Goal: Task Accomplishment & Management: Use online tool/utility

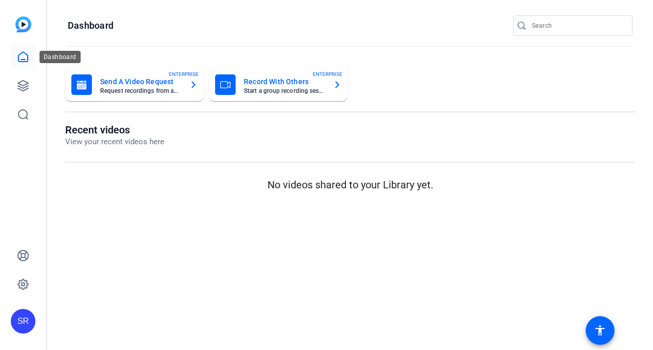
click at [18, 55] on icon at bounding box center [23, 57] width 12 height 12
click at [18, 90] on icon at bounding box center [23, 86] width 12 height 12
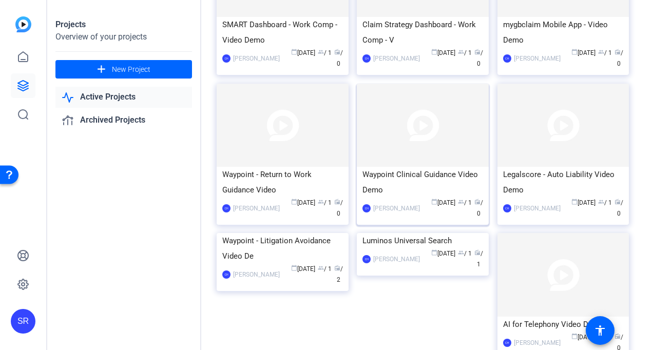
scroll to position [1333, 0]
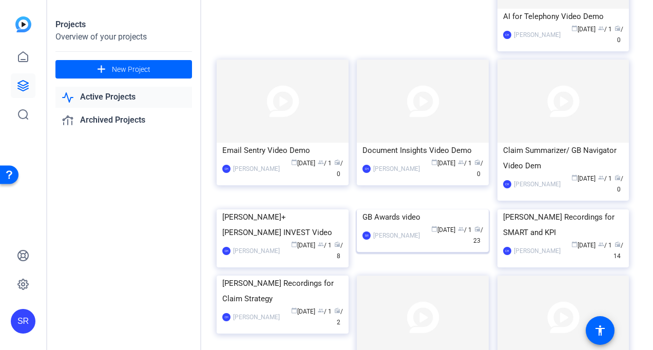
click at [416, 209] on img at bounding box center [423, 209] width 132 height 0
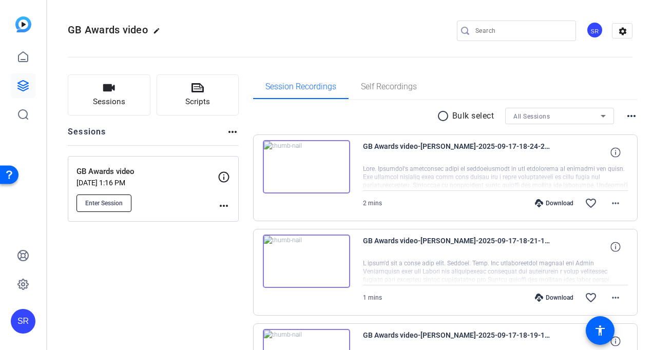
click at [100, 202] on span "Enter Session" at bounding box center [103, 203] width 37 height 8
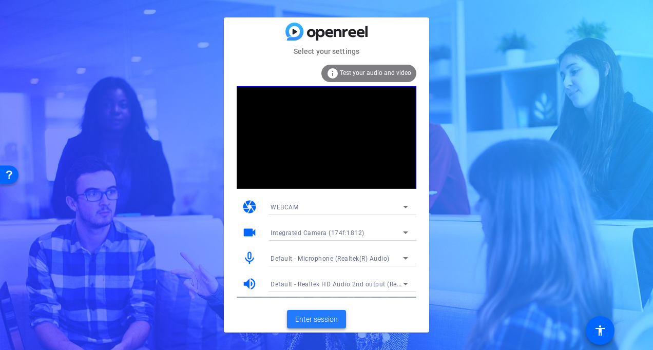
click at [309, 315] on span "Enter session" at bounding box center [316, 319] width 43 height 11
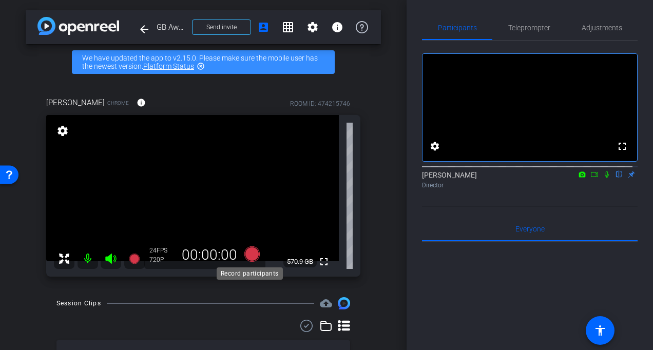
click at [247, 254] on icon at bounding box center [251, 253] width 15 height 15
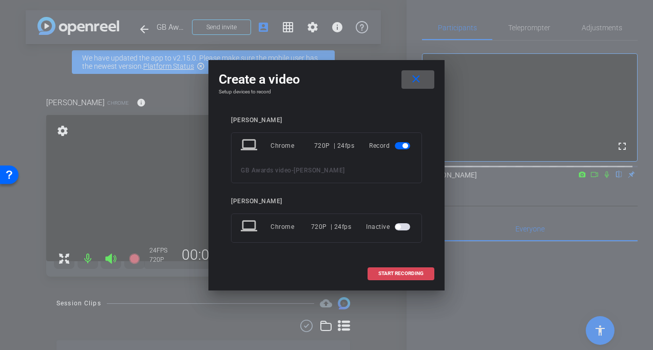
click at [404, 272] on span "START RECORDING" at bounding box center [400, 273] width 45 height 5
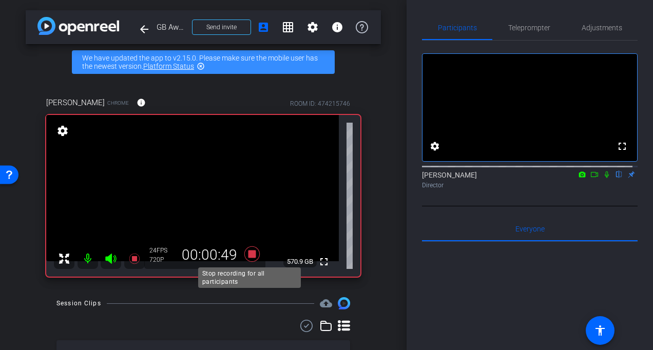
click at [251, 257] on icon at bounding box center [251, 253] width 15 height 15
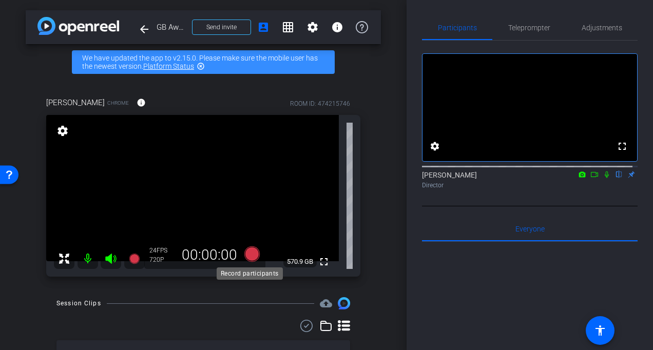
click at [251, 253] on icon at bounding box center [251, 253] width 15 height 15
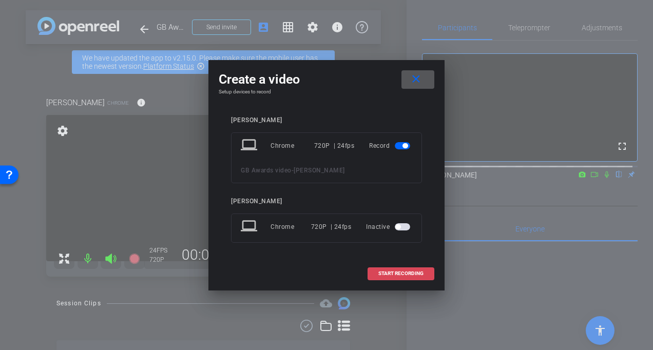
drag, startPoint x: 418, startPoint y: 276, endPoint x: 413, endPoint y: 273, distance: 5.7
click at [418, 276] on span "START RECORDING" at bounding box center [400, 273] width 45 height 5
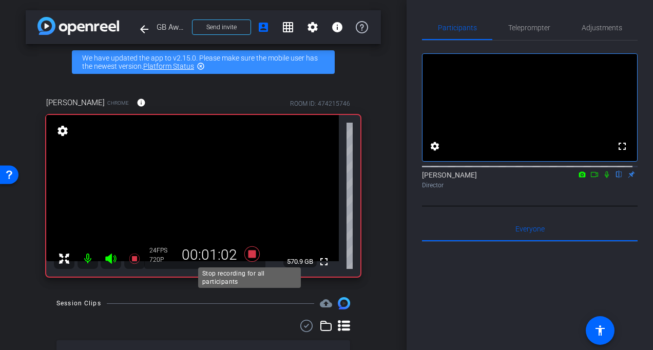
click at [251, 251] on icon at bounding box center [251, 253] width 15 height 15
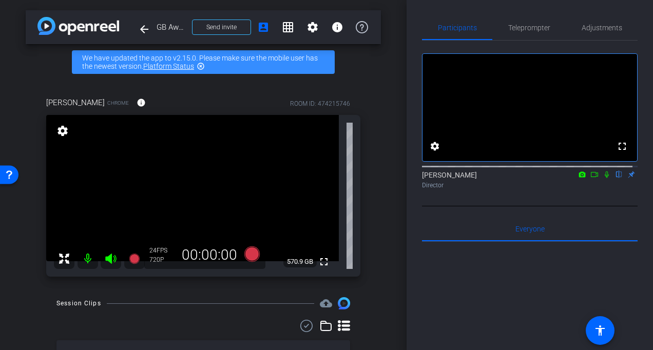
scroll to position [51, 0]
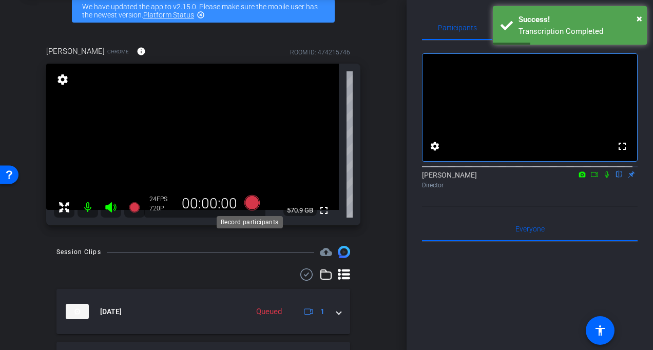
click at [242, 206] on icon at bounding box center [252, 203] width 25 height 18
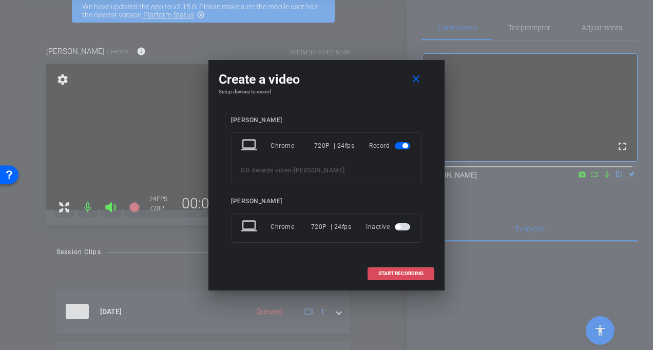
drag, startPoint x: 388, startPoint y: 278, endPoint x: 349, endPoint y: 222, distance: 68.5
click at [388, 278] on span at bounding box center [401, 273] width 66 height 25
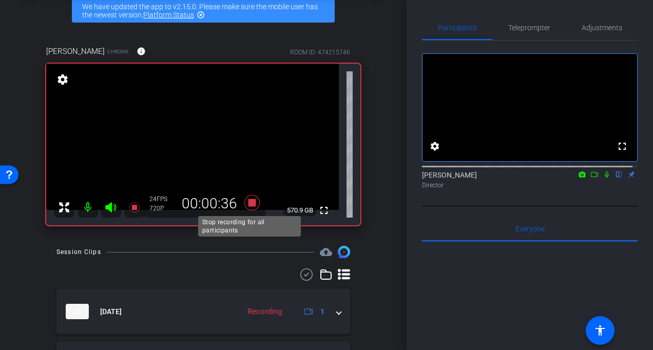
click at [252, 207] on icon at bounding box center [252, 203] width 25 height 18
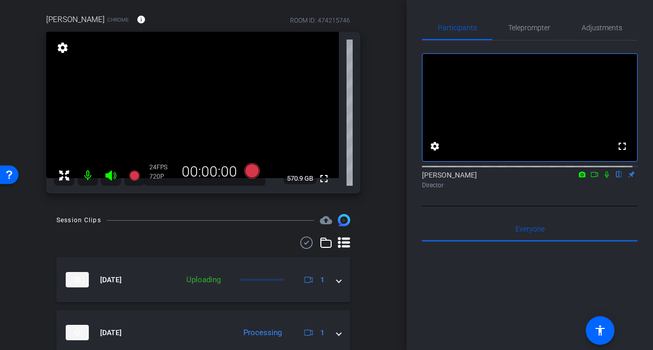
scroll to position [0, 0]
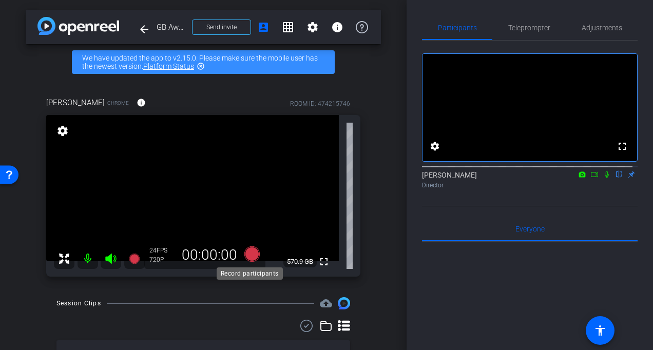
click at [248, 254] on icon at bounding box center [251, 253] width 15 height 15
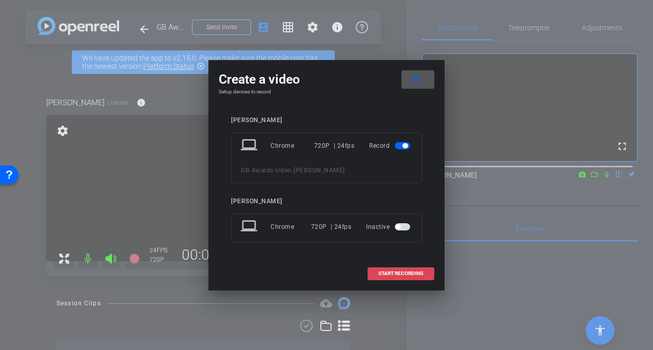
click at [384, 273] on span "START RECORDING" at bounding box center [400, 273] width 45 height 5
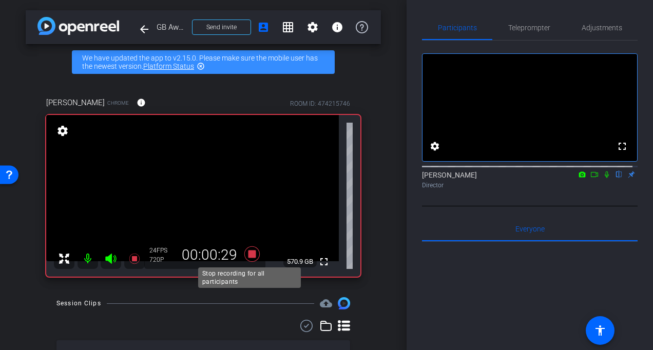
click at [253, 254] on icon at bounding box center [251, 253] width 15 height 15
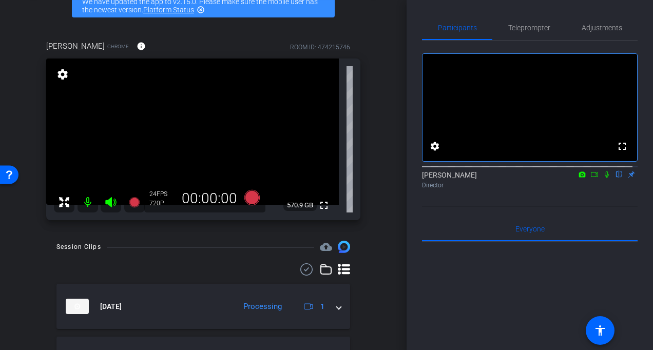
scroll to position [51, 0]
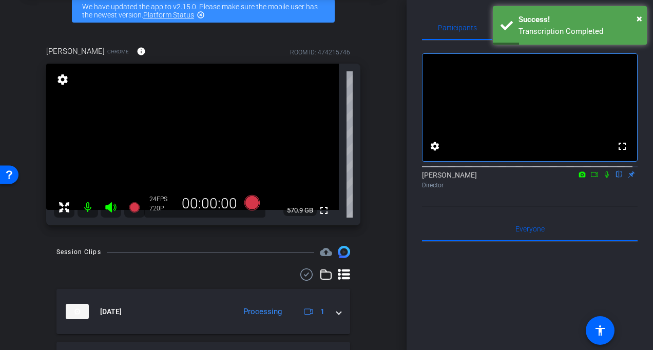
click at [15, 234] on div "arrow_back GB Awards video Back to project Send invite account_box grid_on sett…" at bounding box center [203, 124] width 407 height 350
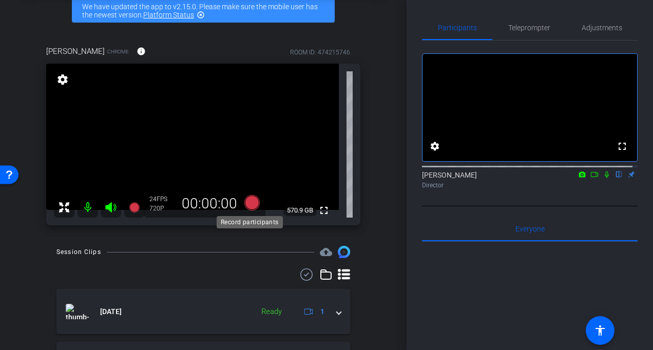
click at [248, 198] on icon at bounding box center [251, 202] width 15 height 15
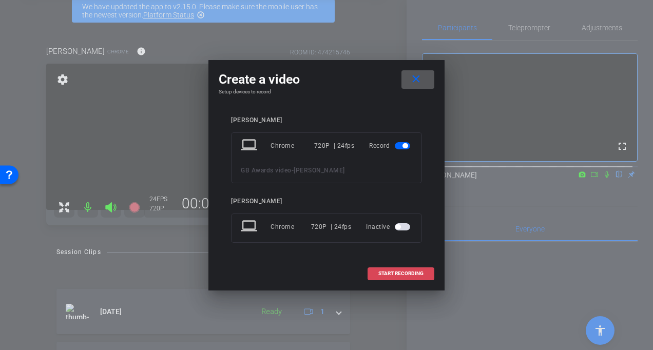
click at [383, 274] on span "START RECORDING" at bounding box center [400, 273] width 45 height 5
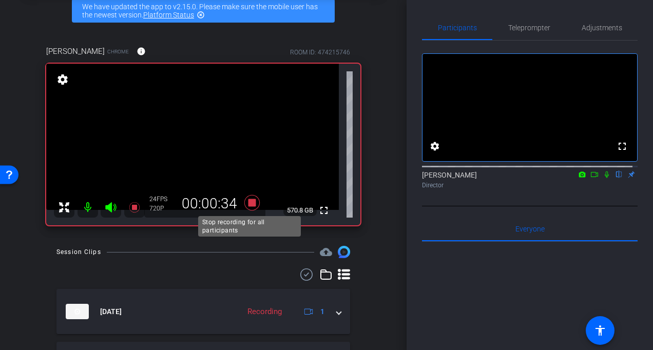
click at [251, 203] on icon at bounding box center [251, 202] width 15 height 15
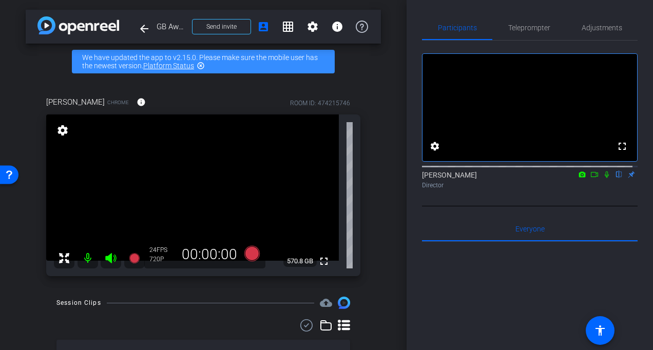
scroll to position [0, 0]
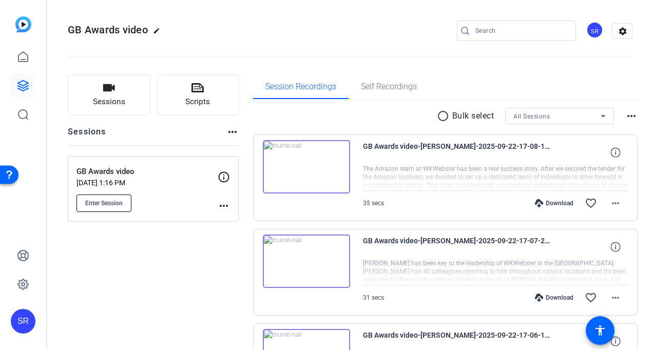
click at [106, 204] on span "Enter Session" at bounding box center [103, 203] width 37 height 8
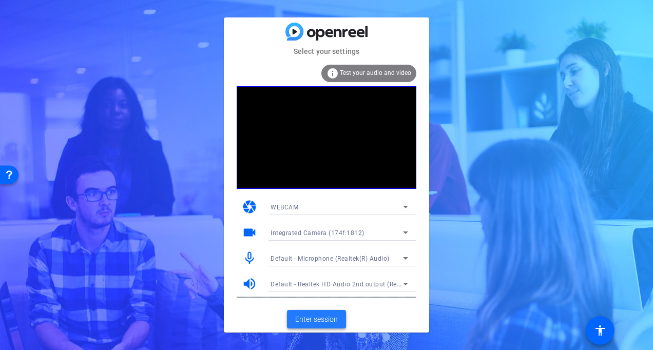
click at [327, 313] on span at bounding box center [316, 319] width 59 height 25
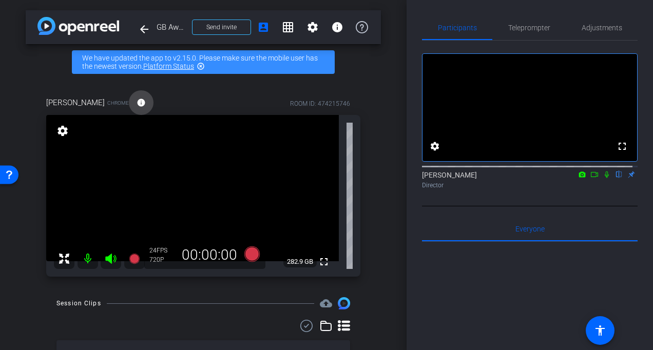
click at [146, 106] on mat-icon "info" at bounding box center [141, 102] width 9 height 9
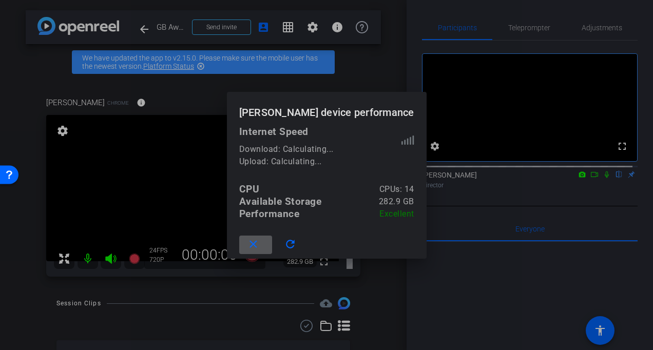
click at [247, 248] on mat-icon "close" at bounding box center [253, 244] width 13 height 13
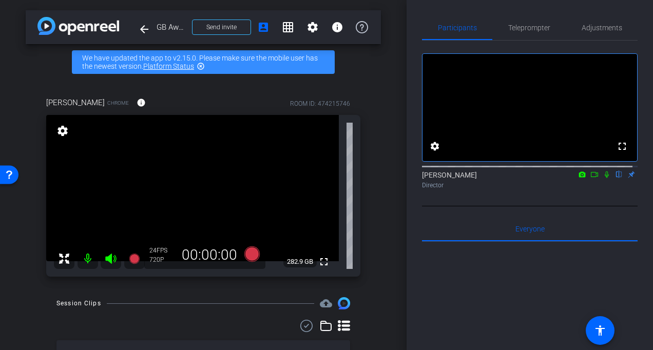
click at [61, 132] on mat-icon "settings" at bounding box center [62, 131] width 14 height 12
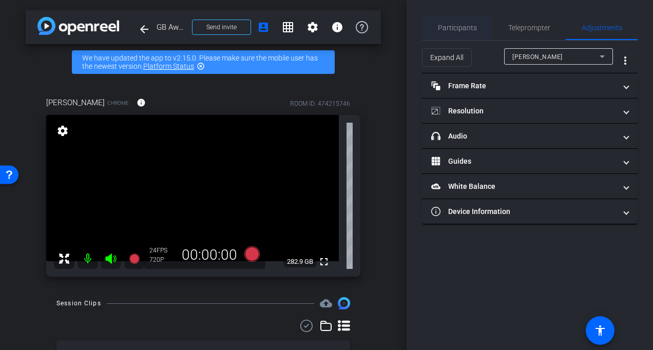
click at [455, 25] on span "Participants" at bounding box center [457, 27] width 39 height 7
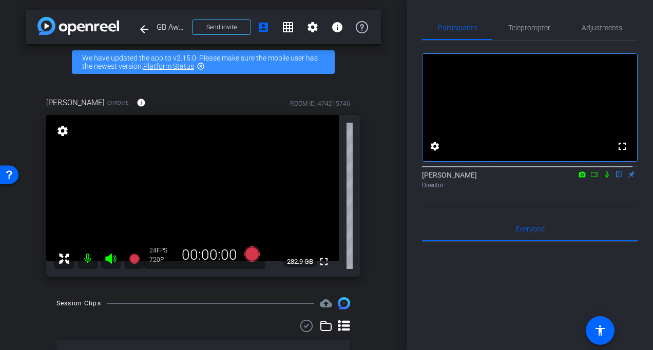
click at [89, 259] on mat-icon at bounding box center [88, 258] width 21 height 21
click at [86, 260] on mat-icon at bounding box center [88, 258] width 21 height 21
click at [60, 128] on mat-icon "settings" at bounding box center [62, 131] width 14 height 12
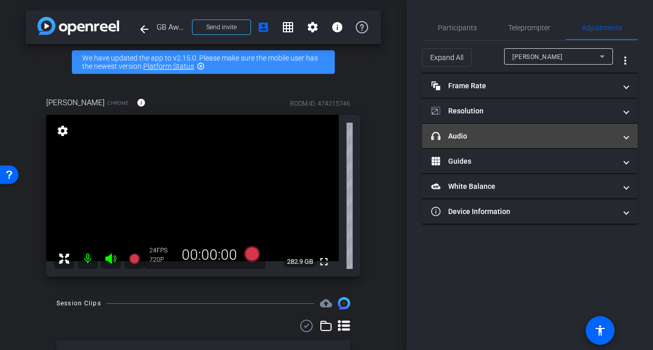
click at [605, 134] on mat-panel-title "headphone icon Audio" at bounding box center [523, 136] width 185 height 11
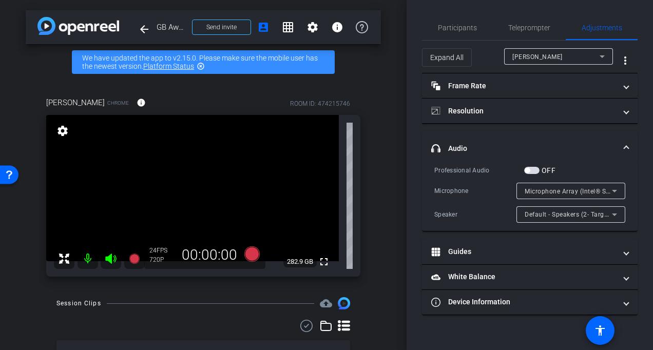
click at [373, 225] on div "John William Cayton Chrome info ROOM ID: 474215746 fullscreen settings 282.9 GB…" at bounding box center [203, 183] width 355 height 207
click at [455, 29] on span "Participants" at bounding box center [457, 27] width 39 height 7
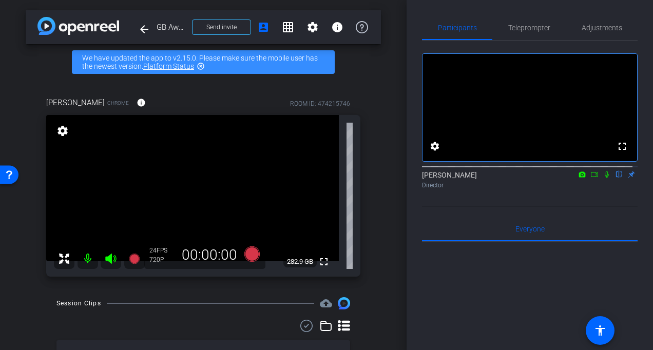
click at [603, 178] on icon at bounding box center [607, 174] width 8 height 7
drag, startPoint x: 601, startPoint y: 185, endPoint x: 595, endPoint y: 196, distance: 12.6
click at [604, 178] on icon at bounding box center [607, 174] width 6 height 7
click at [62, 130] on mat-icon "settings" at bounding box center [62, 131] width 14 height 12
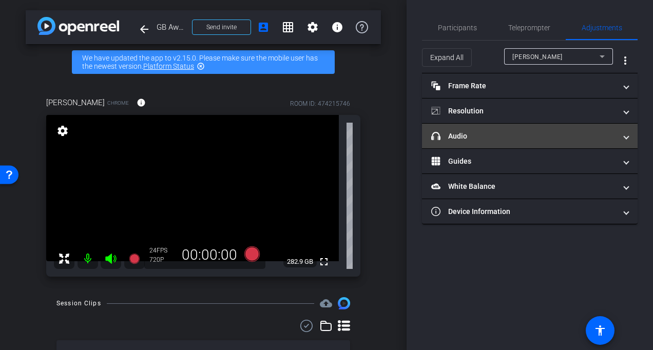
click at [627, 142] on mat-expansion-panel-header "headphone icon Audio" at bounding box center [530, 136] width 216 height 25
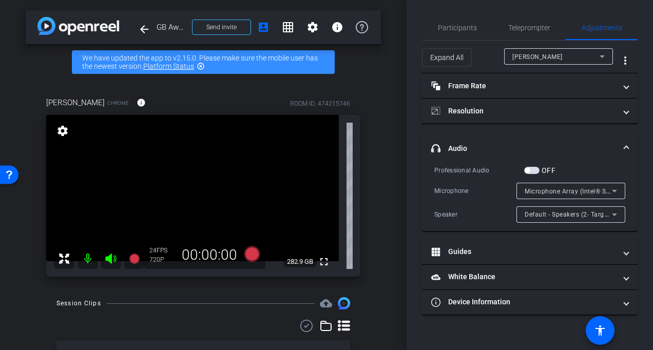
click at [627, 143] on span at bounding box center [626, 148] width 4 height 11
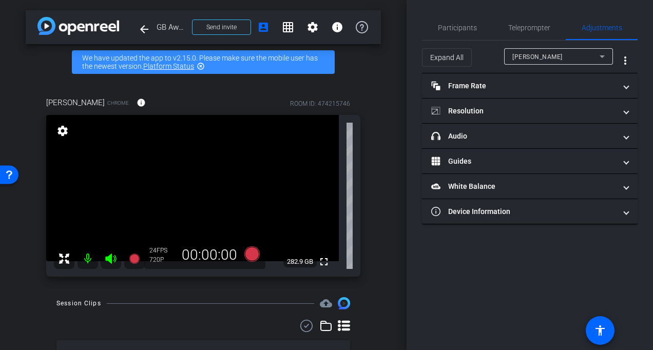
click at [384, 204] on div "arrow_back GB Awards video Back to project Send invite account_box grid_on sett…" at bounding box center [203, 175] width 407 height 350
click at [15, 309] on div "arrow_back GB Awards video Back to project Send invite account_box grid_on sett…" at bounding box center [203, 175] width 407 height 350
click at [65, 132] on mat-icon "settings" at bounding box center [62, 131] width 14 height 12
click at [386, 160] on div "arrow_back GB Awards video Back to project Send invite account_box grid_on sett…" at bounding box center [203, 175] width 407 height 350
click at [454, 30] on span "Participants" at bounding box center [457, 27] width 39 height 7
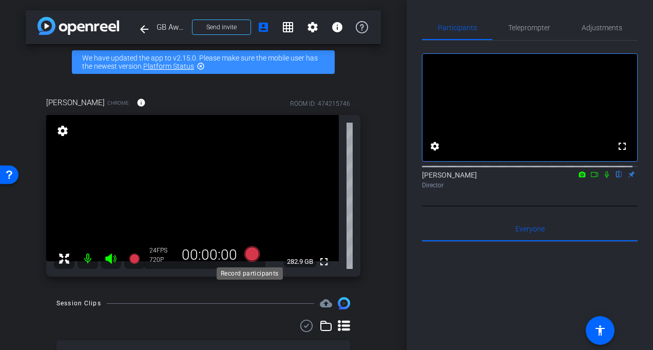
click at [250, 257] on icon at bounding box center [251, 253] width 15 height 15
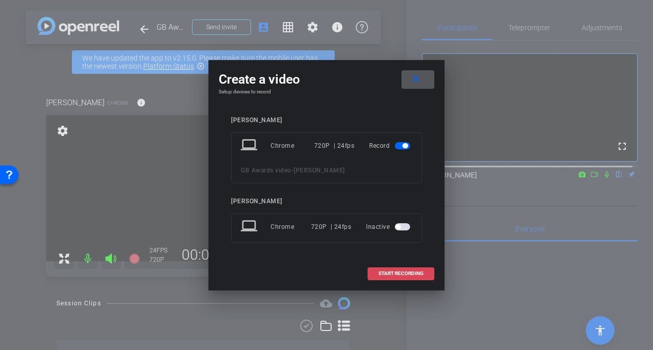
click at [398, 276] on span at bounding box center [401, 273] width 66 height 25
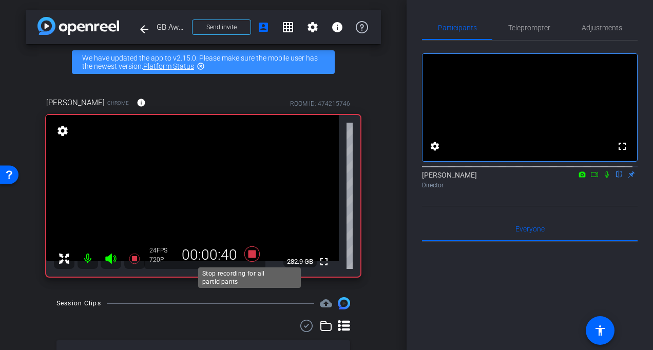
click at [248, 250] on icon at bounding box center [252, 254] width 25 height 18
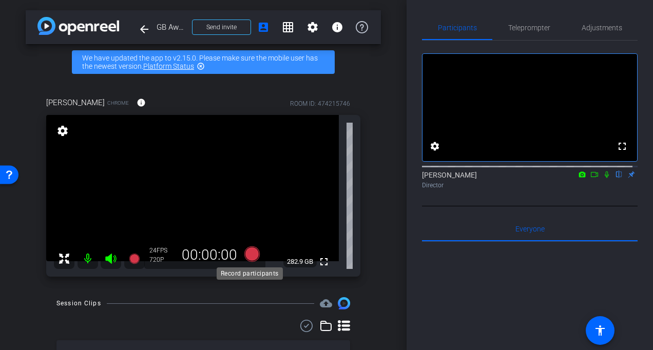
click at [247, 253] on icon at bounding box center [251, 253] width 15 height 15
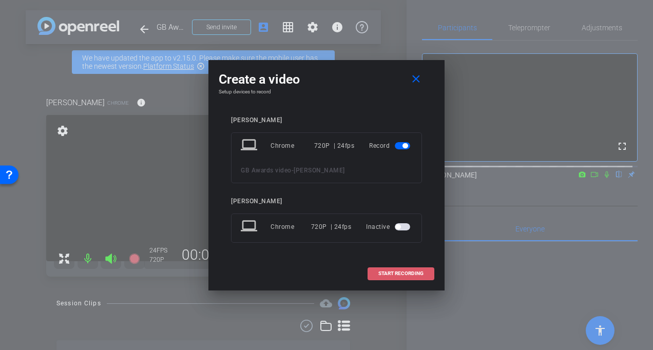
click at [405, 269] on span at bounding box center [401, 273] width 66 height 25
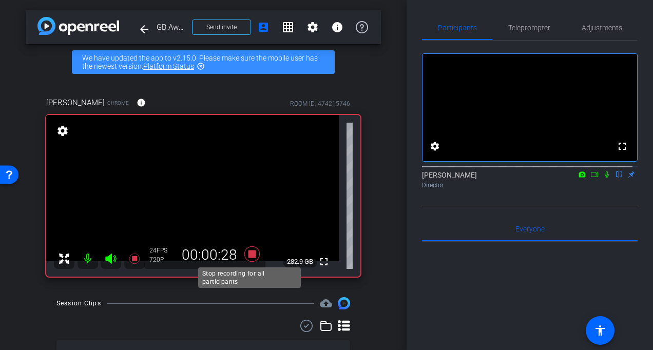
click at [250, 254] on icon at bounding box center [251, 253] width 15 height 15
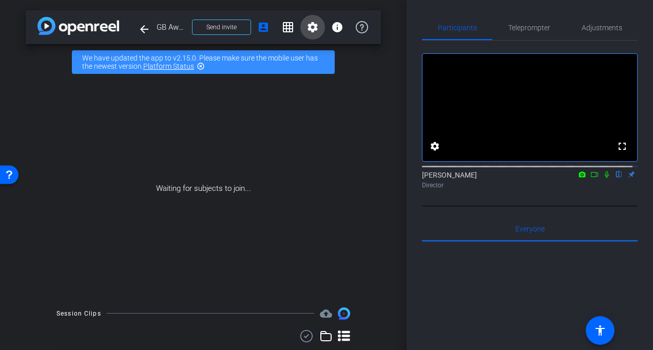
click at [309, 29] on mat-icon "settings" at bounding box center [312, 27] width 12 height 12
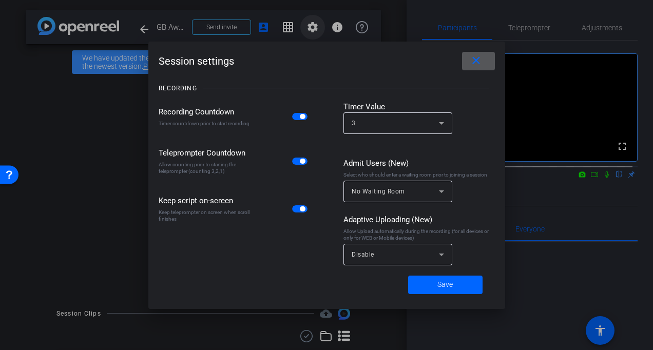
click at [309, 29] on div at bounding box center [326, 175] width 653 height 350
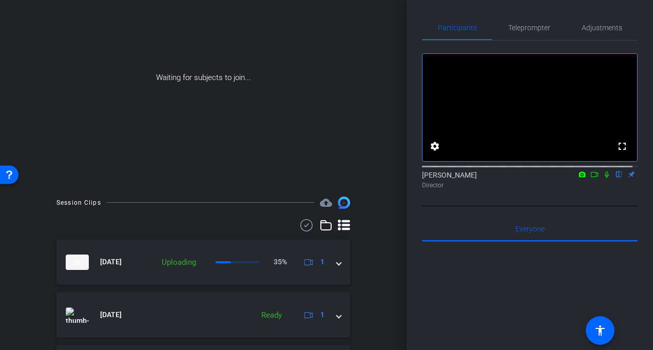
scroll to position [103, 0]
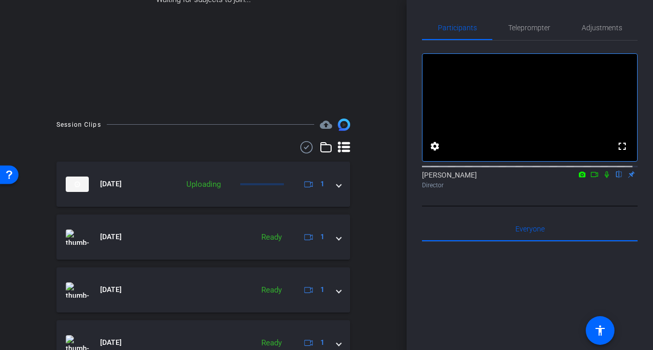
scroll to position [205, 0]
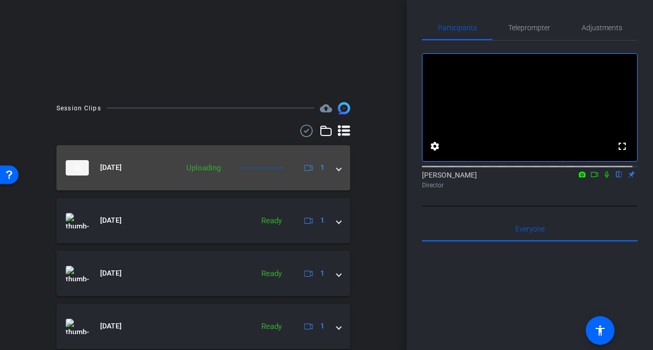
click at [336, 164] on mat-expansion-panel-header "[DATE] Uploading 1" at bounding box center [203, 167] width 294 height 45
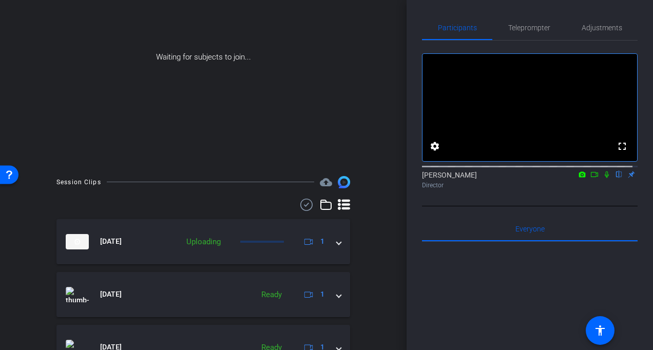
scroll to position [183, 0]
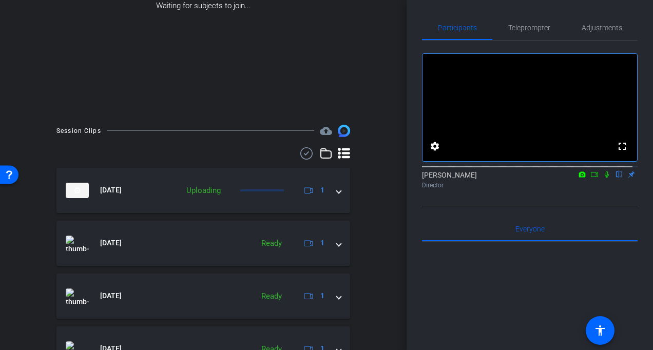
click at [0, 256] on html "Accessibility Screen-Reader Guide, Feedback, and Issue Reporting | New window m…" at bounding box center [326, 175] width 653 height 350
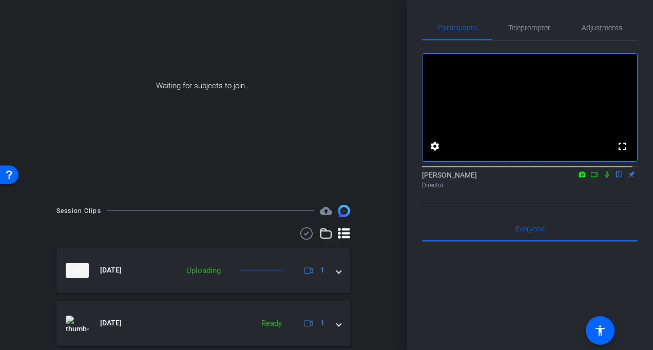
scroll to position [0, 0]
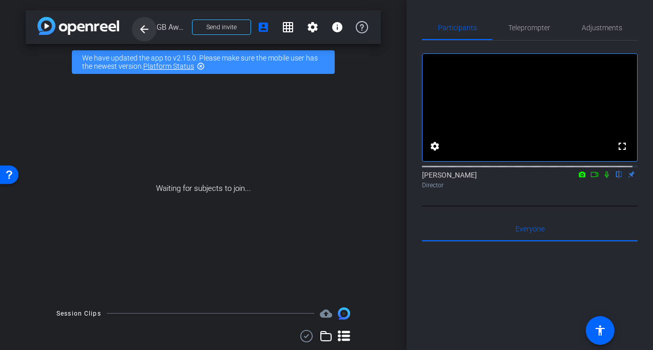
click at [143, 30] on mat-icon "arrow_back" at bounding box center [144, 29] width 12 height 12
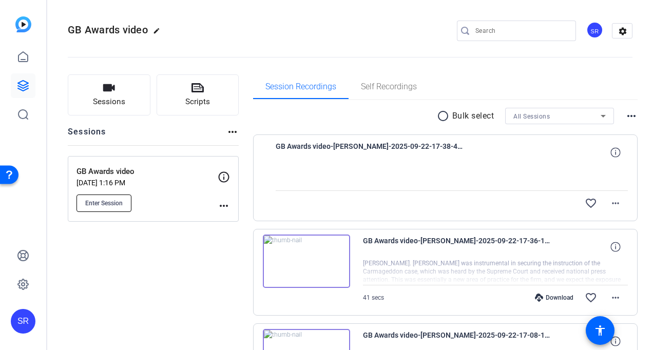
click at [98, 208] on button "Enter Session" at bounding box center [103, 203] width 55 height 17
click at [611, 157] on icon at bounding box center [615, 152] width 10 height 10
click at [610, 251] on icon at bounding box center [615, 247] width 10 height 10
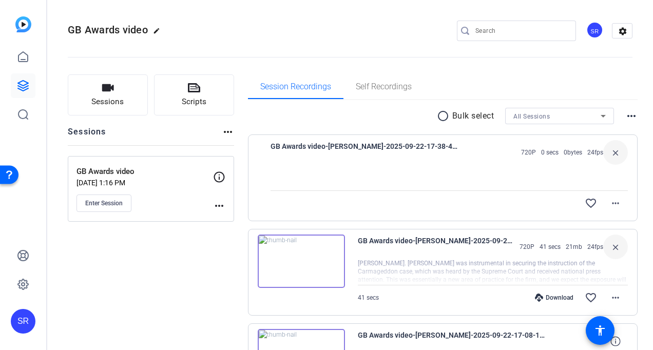
click at [610, 154] on mat-icon "close" at bounding box center [615, 152] width 12 height 13
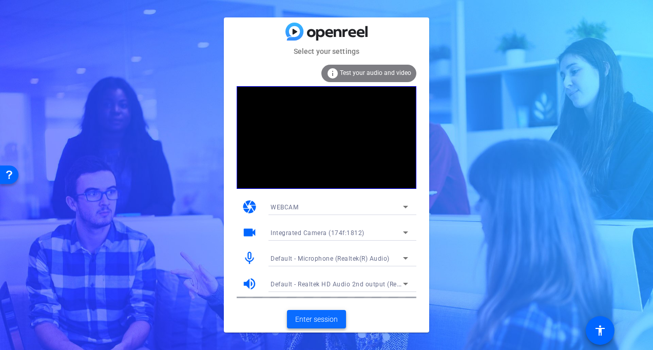
click at [317, 326] on span at bounding box center [316, 319] width 59 height 25
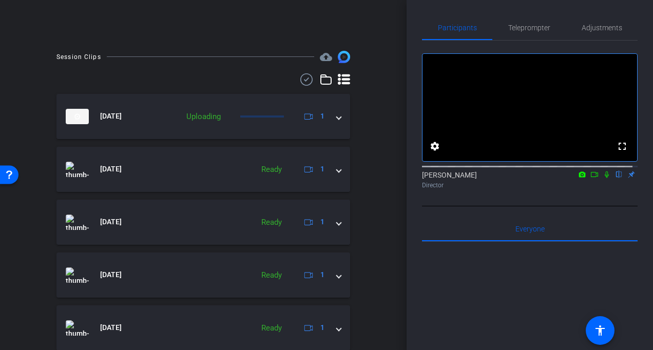
scroll to position [51, 0]
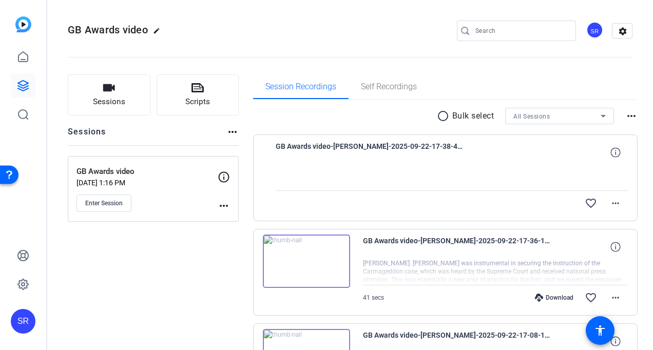
click at [529, 256] on span "GB Awards video-[PERSON_NAME]-2025-09-22-17-36-19-358-0" at bounding box center [458, 247] width 190 height 25
click at [533, 262] on div at bounding box center [495, 272] width 265 height 26
click at [581, 274] on div at bounding box center [495, 272] width 265 height 26
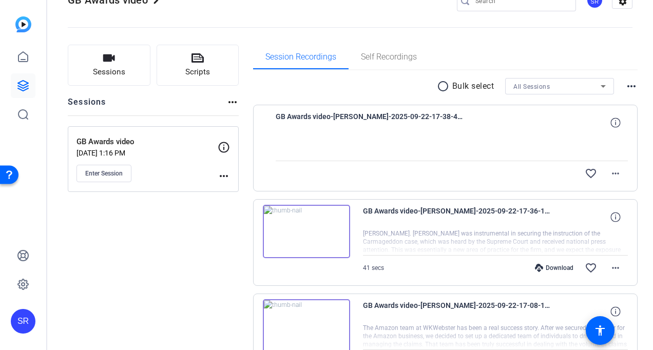
scroll to position [51, 0]
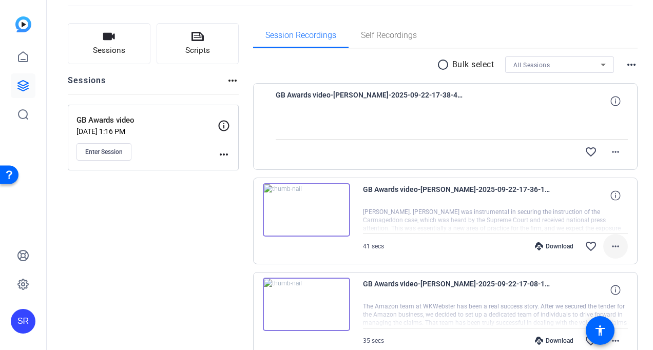
click at [613, 248] on mat-icon "more_horiz" at bounding box center [615, 246] width 12 height 12
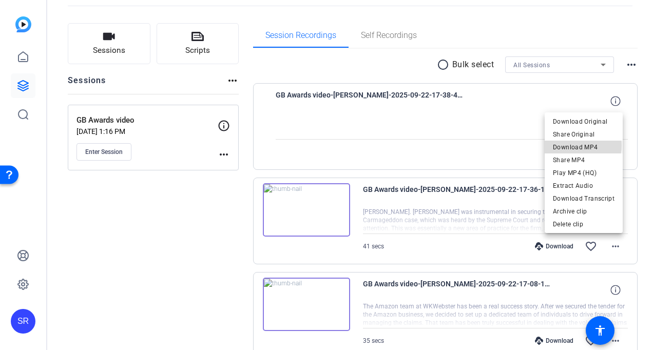
click at [579, 146] on span "Download MP4" at bounding box center [584, 147] width 62 height 12
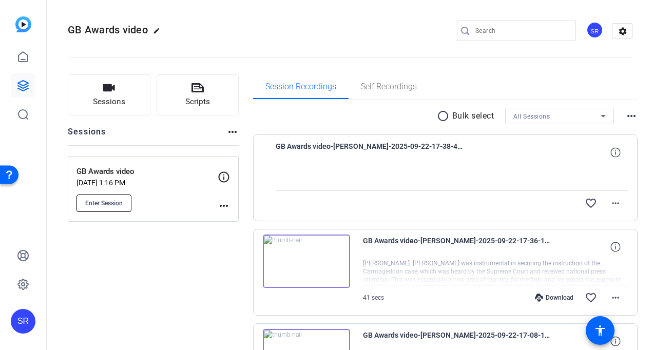
click at [100, 202] on span "Enter Session" at bounding box center [103, 203] width 37 height 8
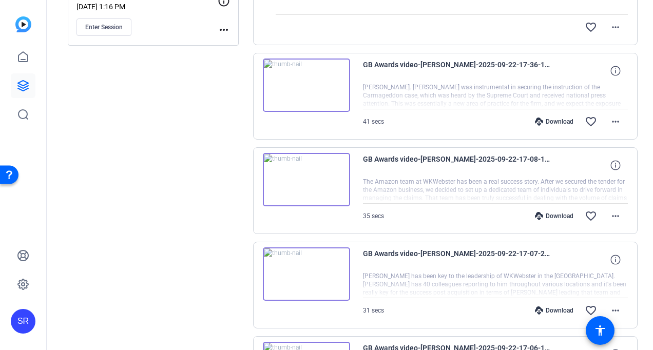
scroll to position [154, 0]
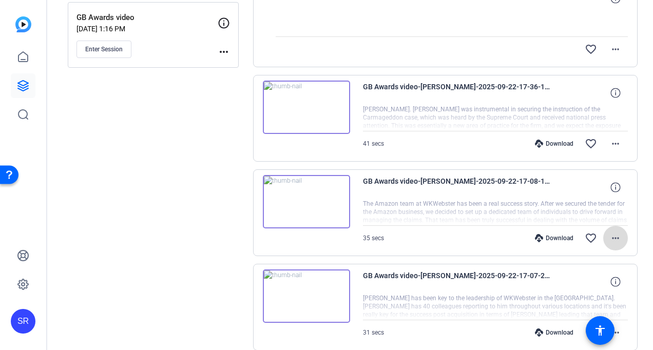
click at [612, 240] on mat-icon "more_horiz" at bounding box center [615, 238] width 12 height 12
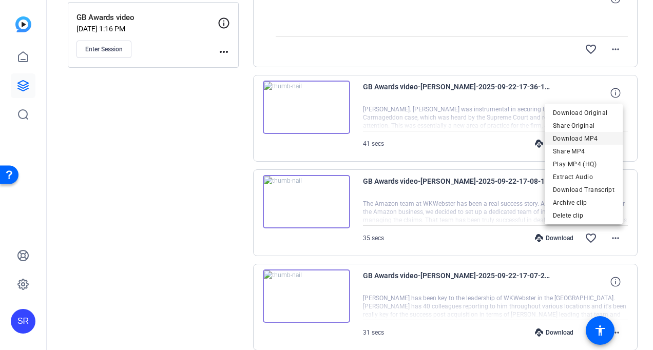
click at [567, 136] on span "Download MP4" at bounding box center [584, 138] width 62 height 12
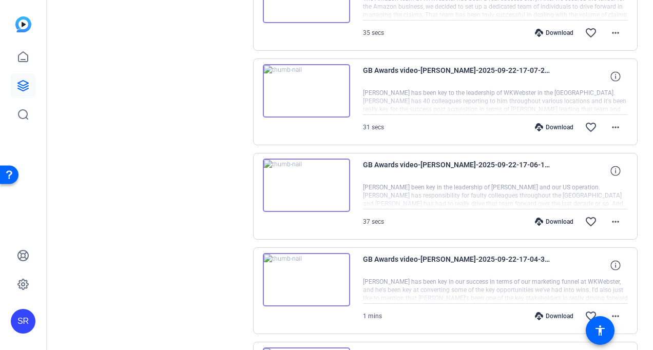
scroll to position [411, 0]
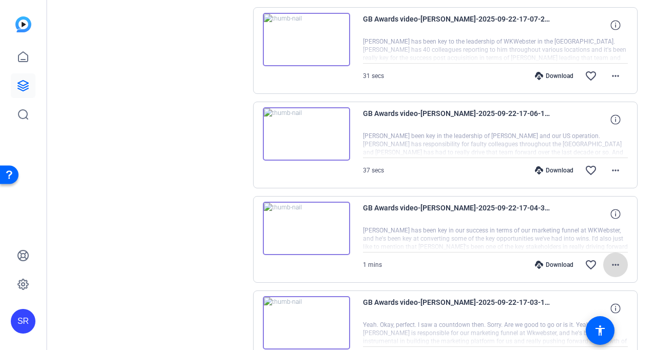
click at [612, 264] on mat-icon "more_horiz" at bounding box center [615, 265] width 12 height 12
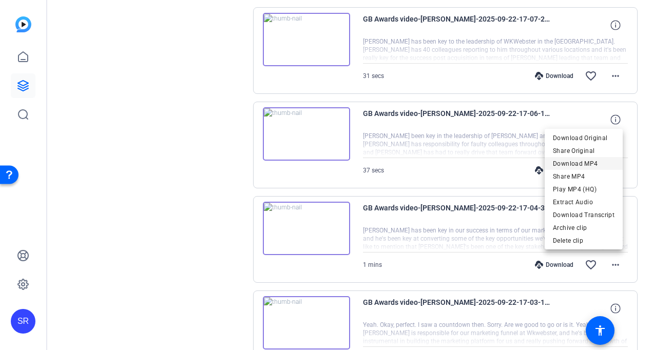
click at [575, 163] on span "Download MP4" at bounding box center [584, 164] width 62 height 12
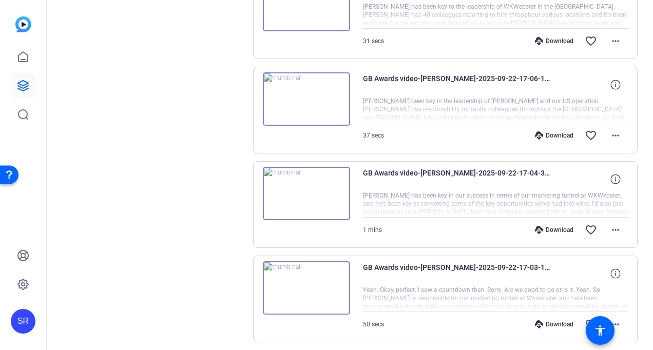
scroll to position [462, 0]
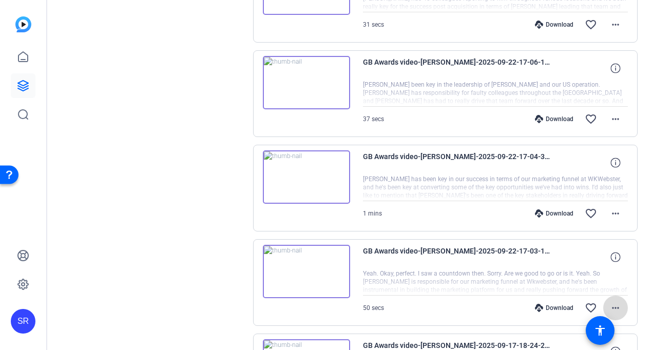
click at [610, 309] on mat-icon "more_horiz" at bounding box center [615, 308] width 12 height 12
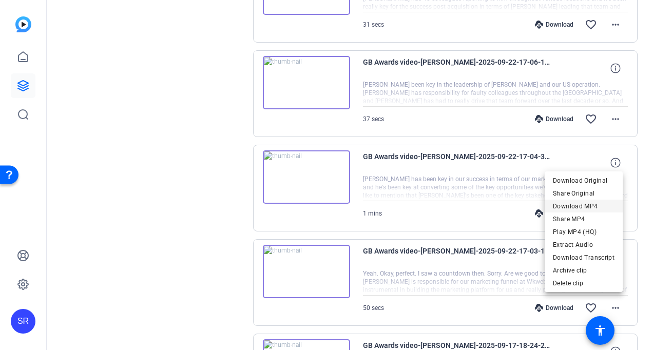
click at [573, 203] on span "Download MP4" at bounding box center [584, 206] width 62 height 12
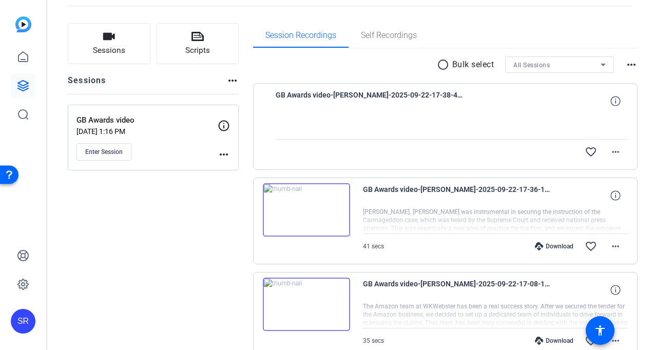
scroll to position [0, 0]
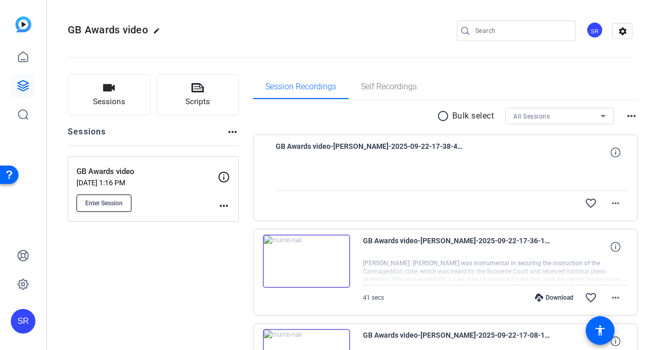
click at [113, 202] on span "Enter Session" at bounding box center [103, 203] width 37 height 8
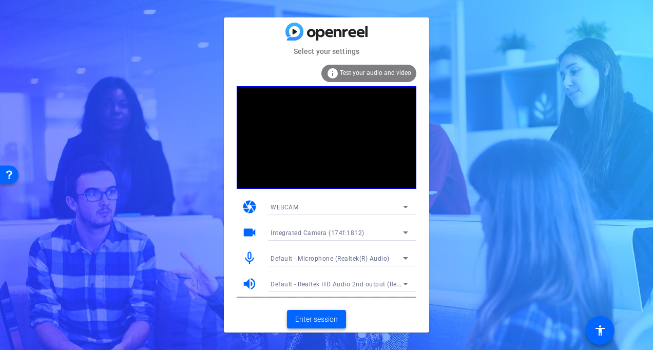
click at [316, 319] on span "Enter session" at bounding box center [316, 319] width 43 height 11
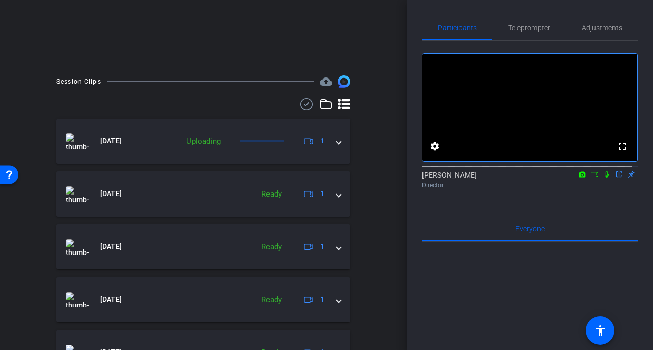
scroll to position [234, 0]
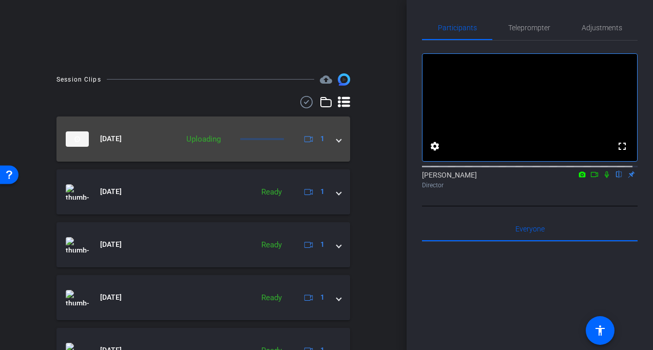
click at [337, 139] on span at bounding box center [339, 138] width 4 height 11
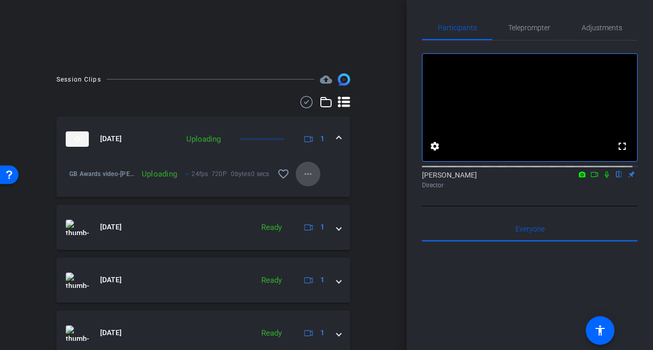
click at [309, 179] on mat-icon "more_horiz" at bounding box center [308, 174] width 12 height 12
click at [306, 172] on div at bounding box center [326, 175] width 653 height 350
click at [161, 170] on div "Uploading" at bounding box center [160, 174] width 46 height 10
click at [186, 138] on div "Uploading" at bounding box center [203, 139] width 45 height 12
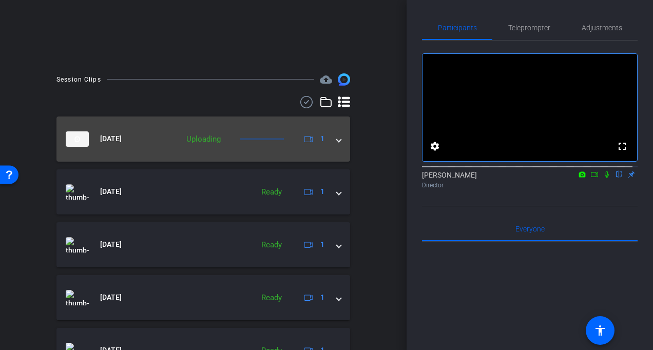
click at [187, 138] on div "Uploading" at bounding box center [203, 139] width 45 height 12
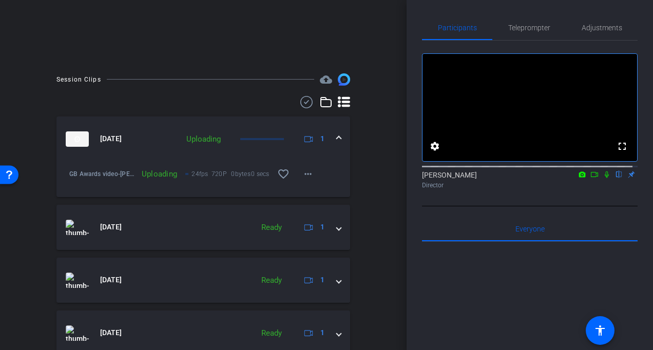
click at [187, 138] on div "Uploading" at bounding box center [203, 139] width 45 height 12
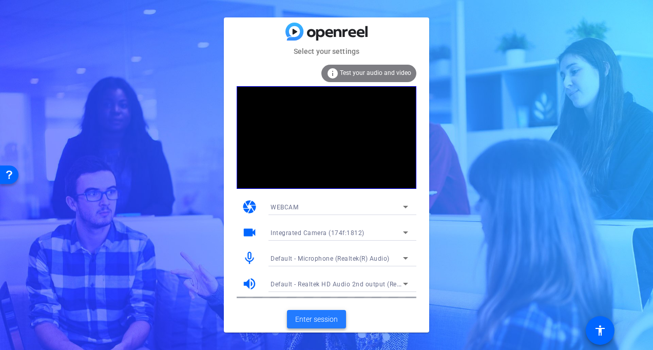
click at [302, 317] on span "Enter session" at bounding box center [316, 319] width 43 height 11
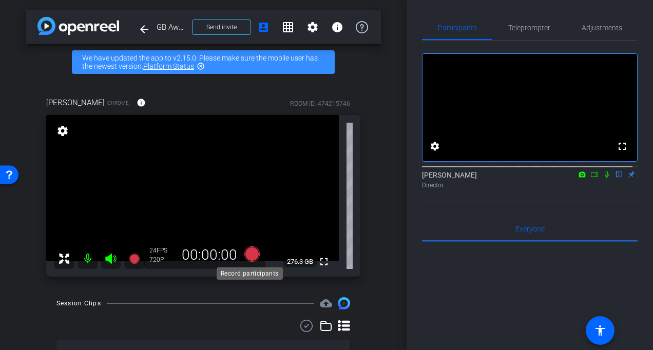
click at [251, 254] on icon at bounding box center [251, 253] width 15 height 15
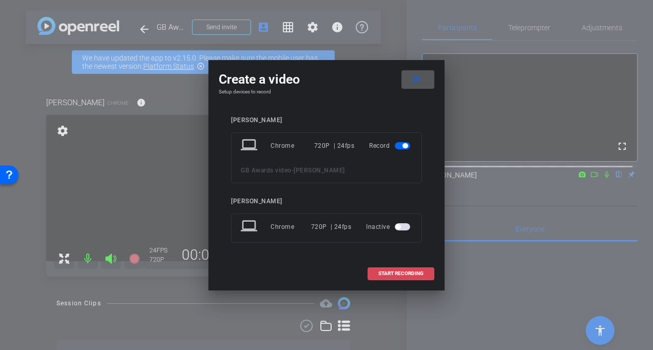
click at [414, 273] on span "START RECORDING" at bounding box center [400, 273] width 45 height 5
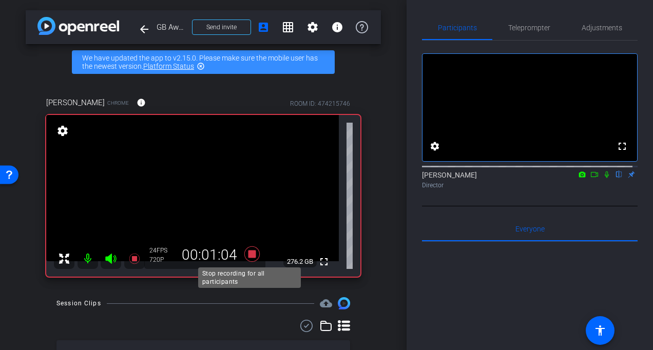
drag, startPoint x: 252, startPoint y: 256, endPoint x: 255, endPoint y: 241, distance: 14.7
click at [252, 256] on icon at bounding box center [251, 253] width 15 height 15
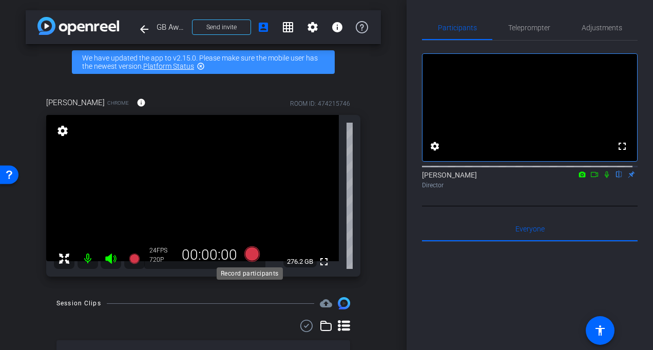
click at [251, 255] on icon at bounding box center [251, 253] width 15 height 15
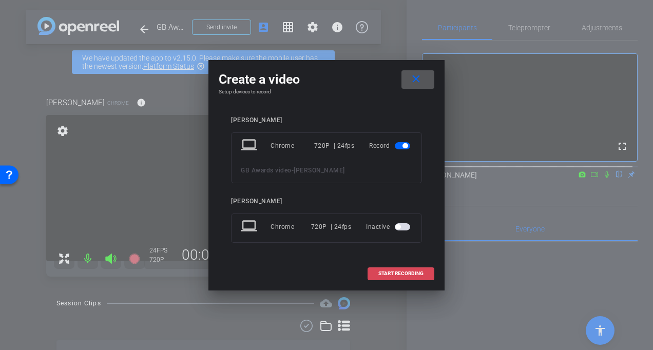
click at [413, 275] on span "START RECORDING" at bounding box center [400, 273] width 45 height 5
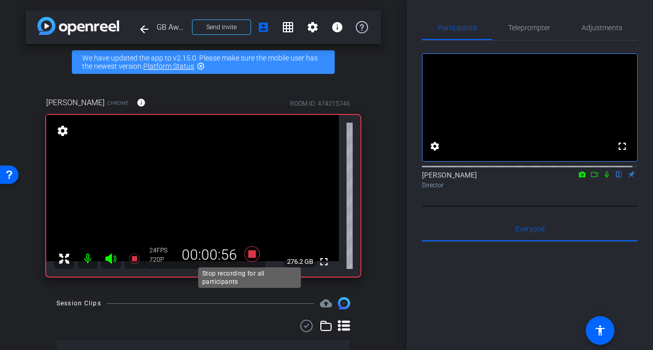
click at [243, 261] on icon at bounding box center [252, 254] width 25 height 18
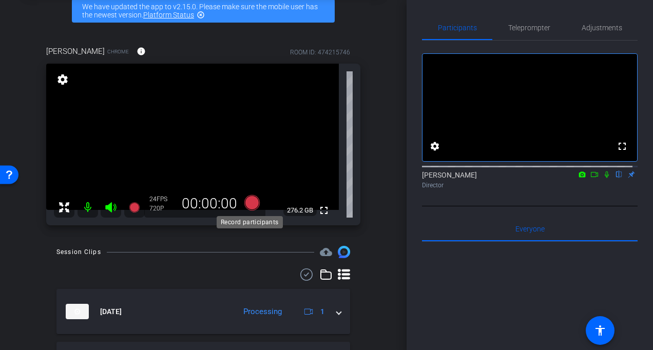
click at [248, 198] on icon at bounding box center [251, 202] width 15 height 15
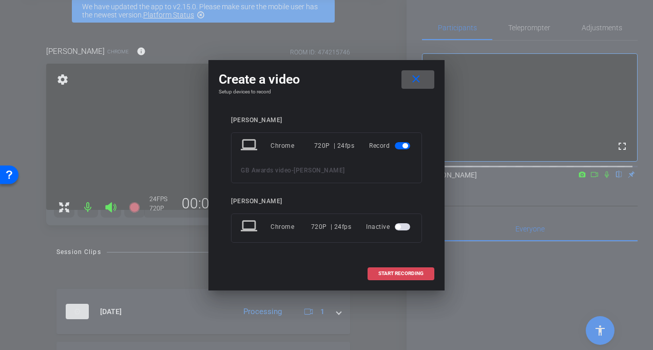
click at [411, 278] on span at bounding box center [401, 273] width 66 height 25
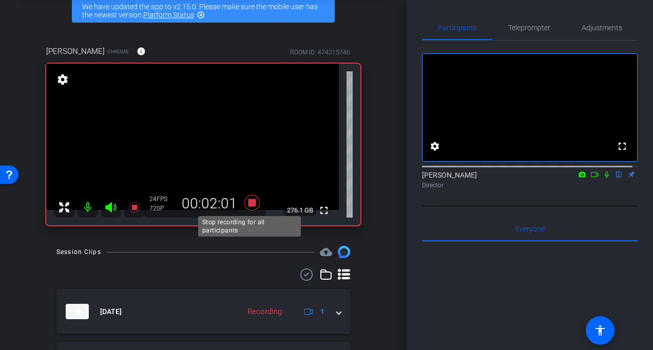
click at [249, 203] on icon at bounding box center [251, 202] width 15 height 15
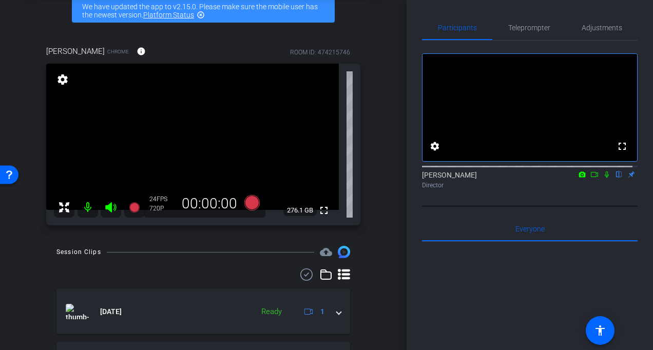
scroll to position [0, 0]
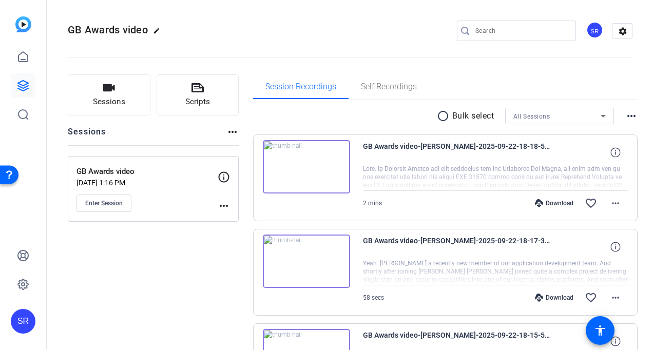
drag, startPoint x: -2, startPoint y: 232, endPoint x: -2, endPoint y: 372, distance: 140.7
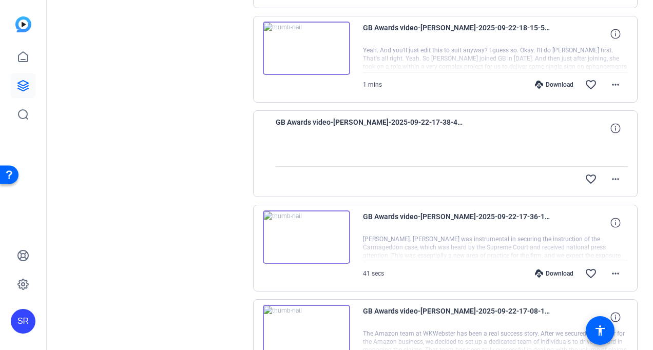
scroll to position [308, 0]
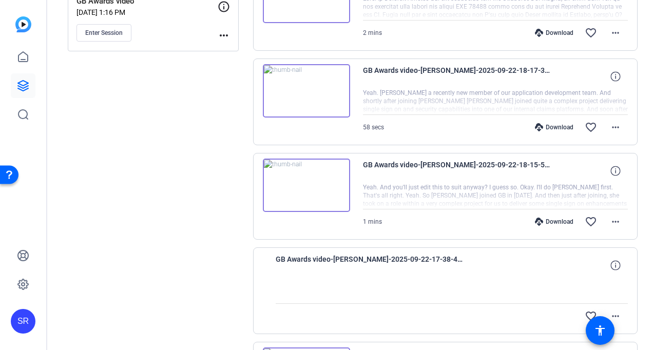
scroll to position [257, 0]
